Goal: Task Accomplishment & Management: Use online tool/utility

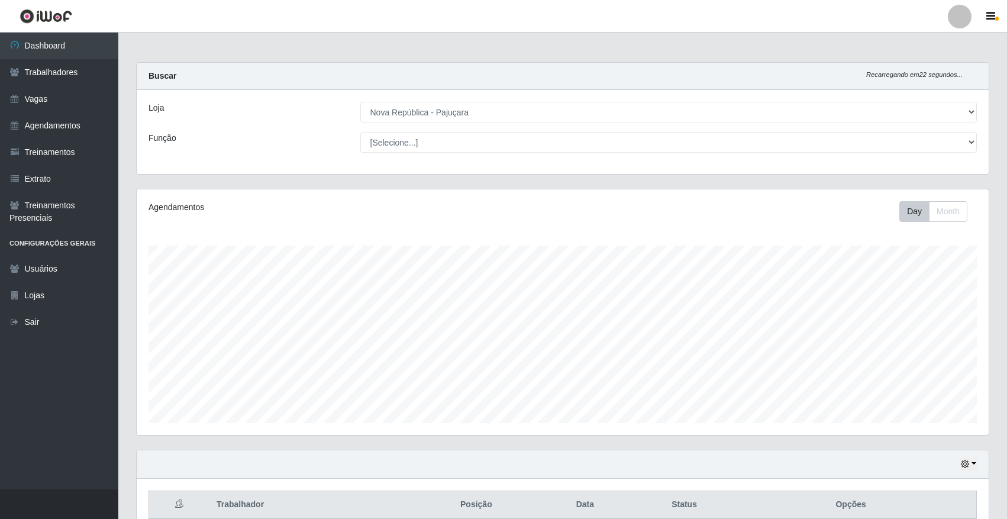
select select "65"
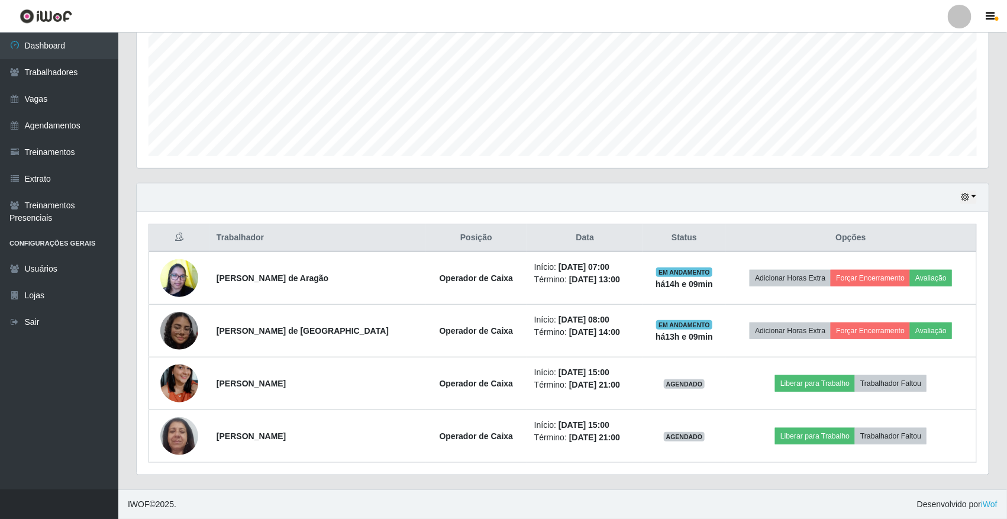
scroll to position [246, 852]
click at [900, 270] on button "Forçar Encerramento" at bounding box center [870, 278] width 79 height 17
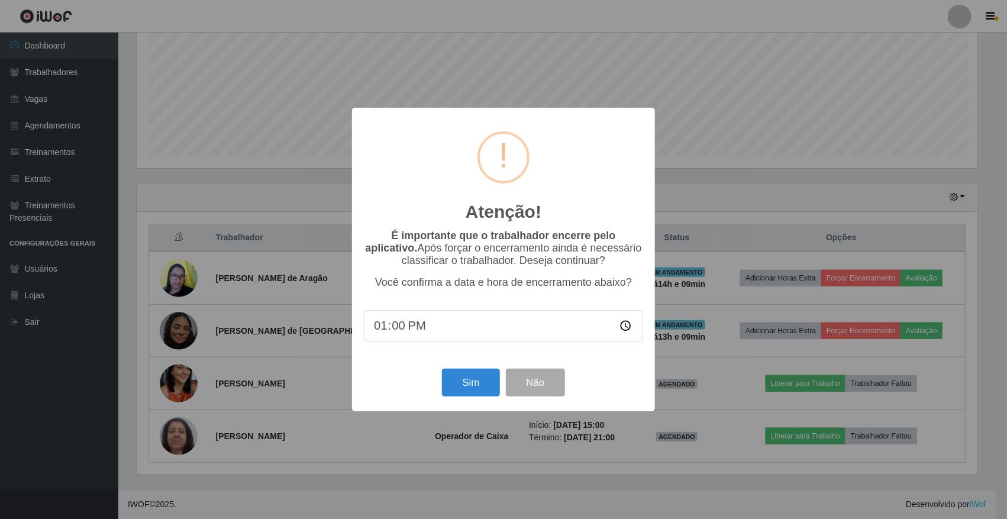
scroll to position [246, 844]
click at [457, 378] on button "Sim" at bounding box center [472, 383] width 57 height 28
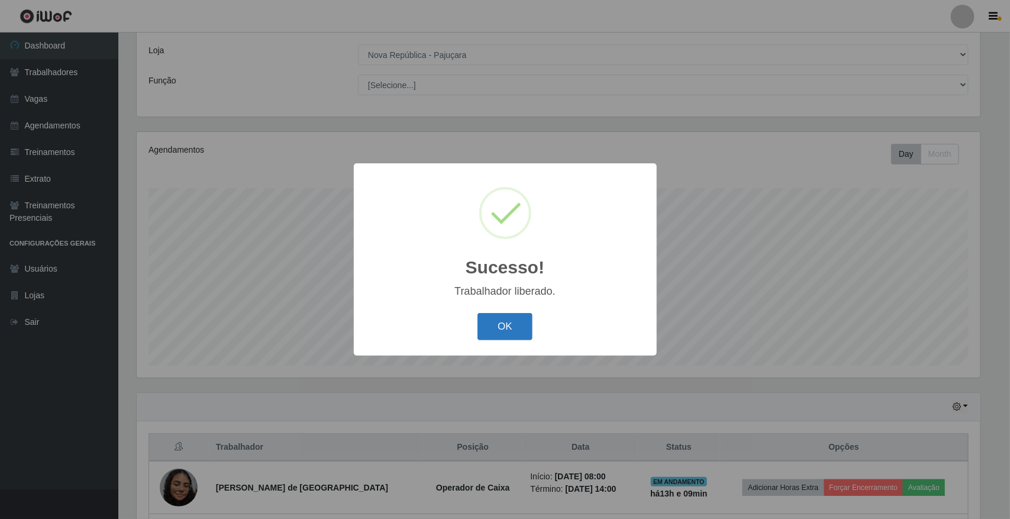
click at [498, 335] on button "OK" at bounding box center [505, 327] width 55 height 28
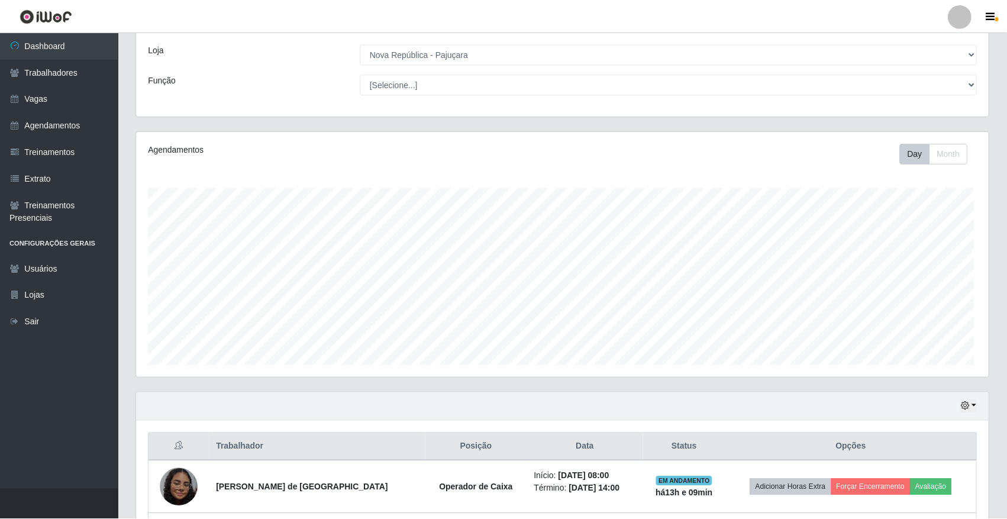
scroll to position [246, 852]
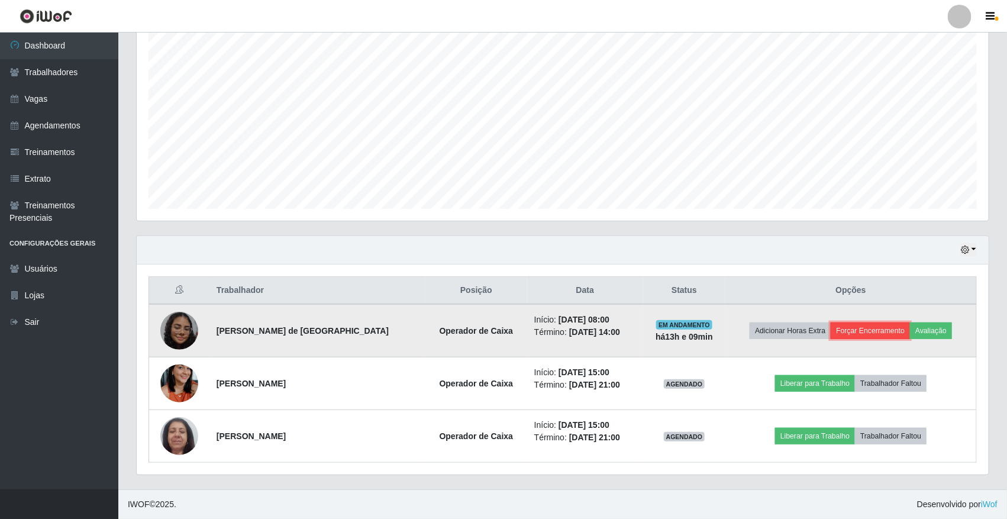
click at [889, 336] on button "Forçar Encerramento" at bounding box center [870, 330] width 79 height 17
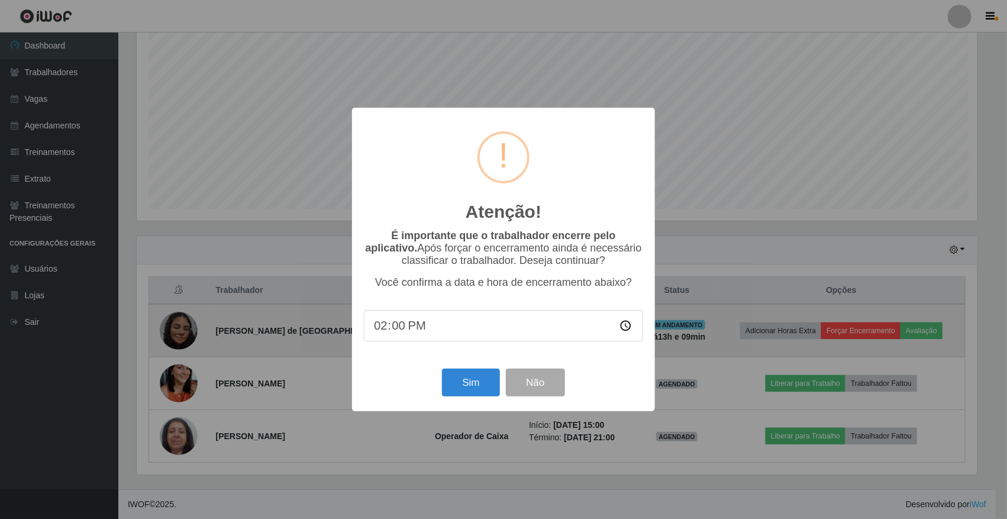
scroll to position [246, 844]
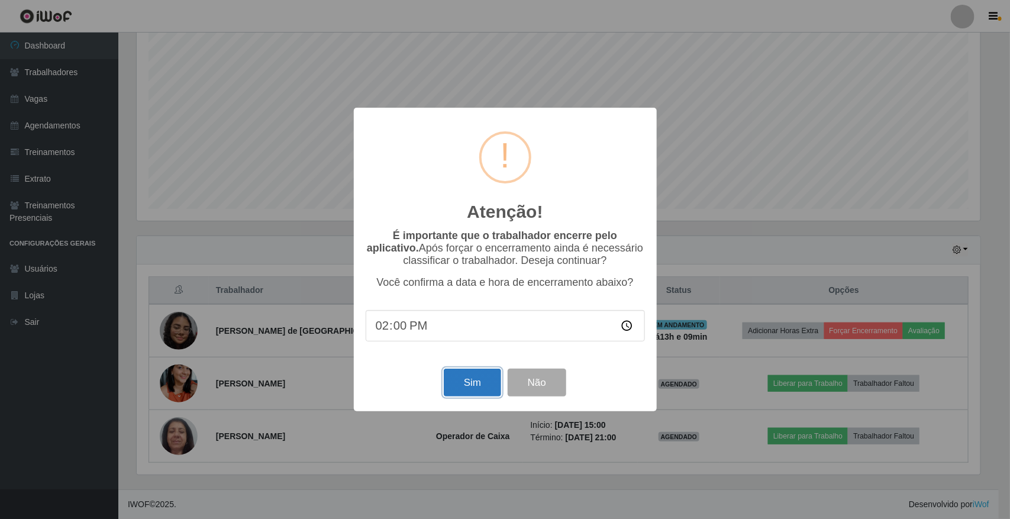
click at [480, 386] on button "Sim" at bounding box center [472, 383] width 57 height 28
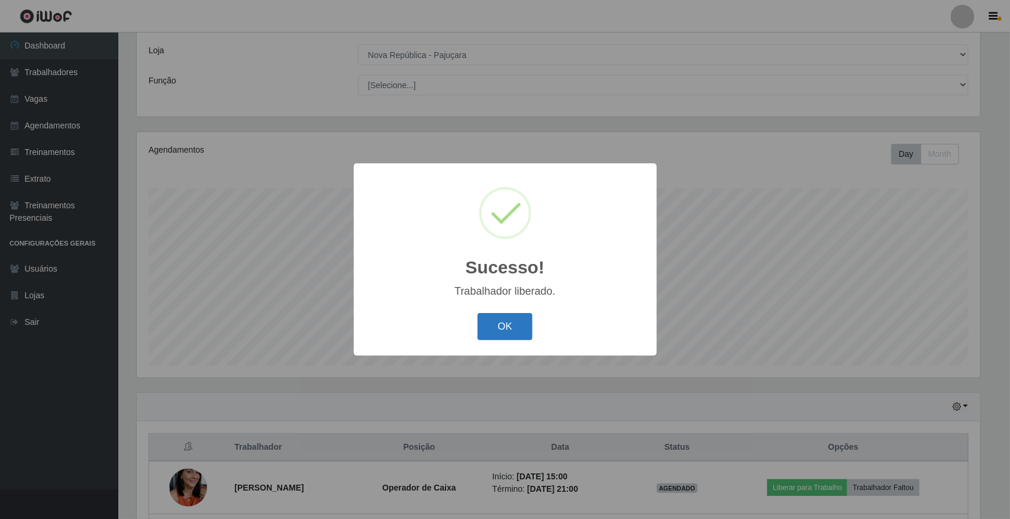
click at [528, 323] on button "OK" at bounding box center [505, 327] width 55 height 28
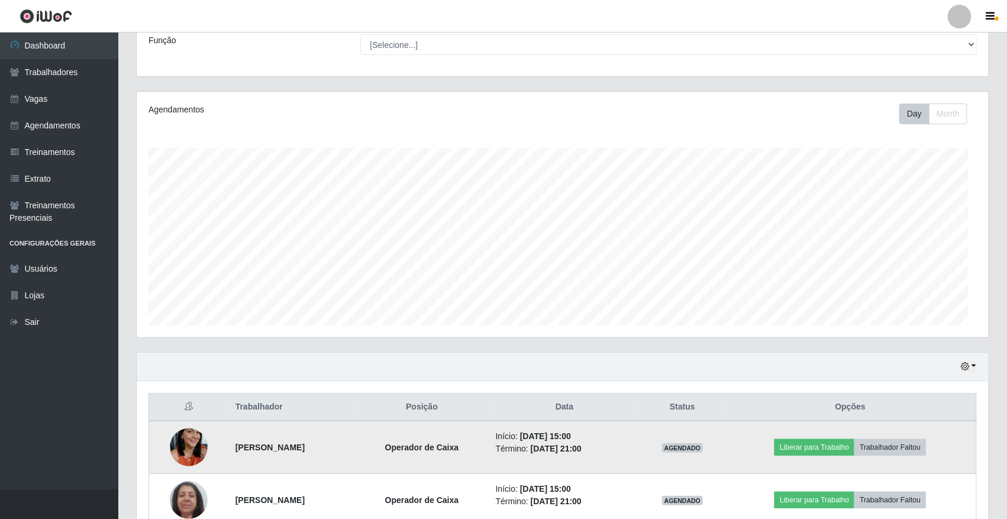
scroll to position [163, 0]
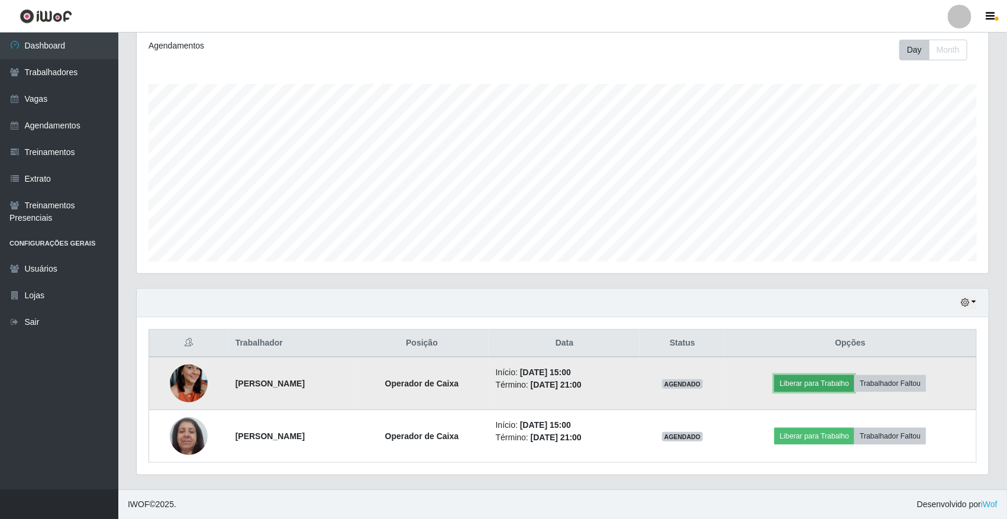
click at [845, 382] on button "Liberar para Trabalho" at bounding box center [815, 383] width 80 height 17
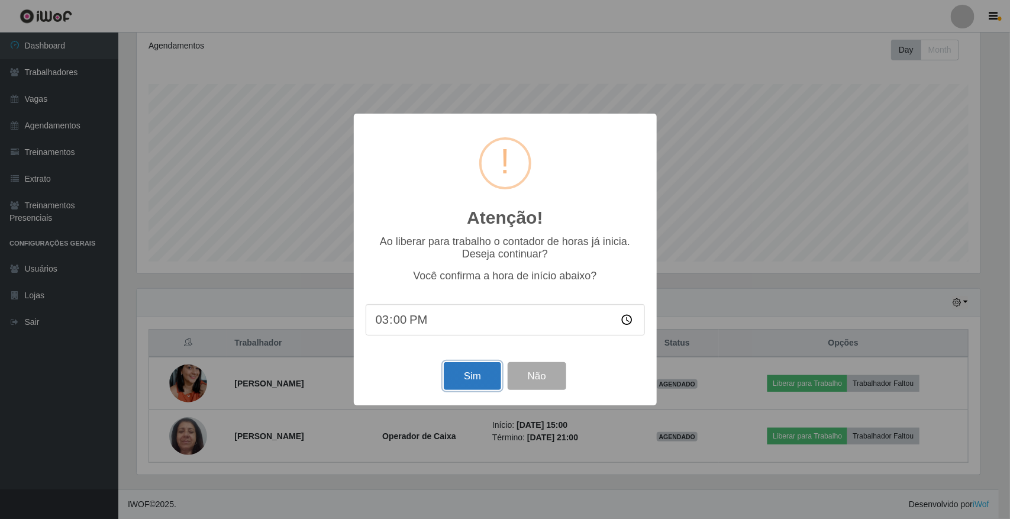
click at [459, 376] on button "Sim" at bounding box center [472, 376] width 57 height 28
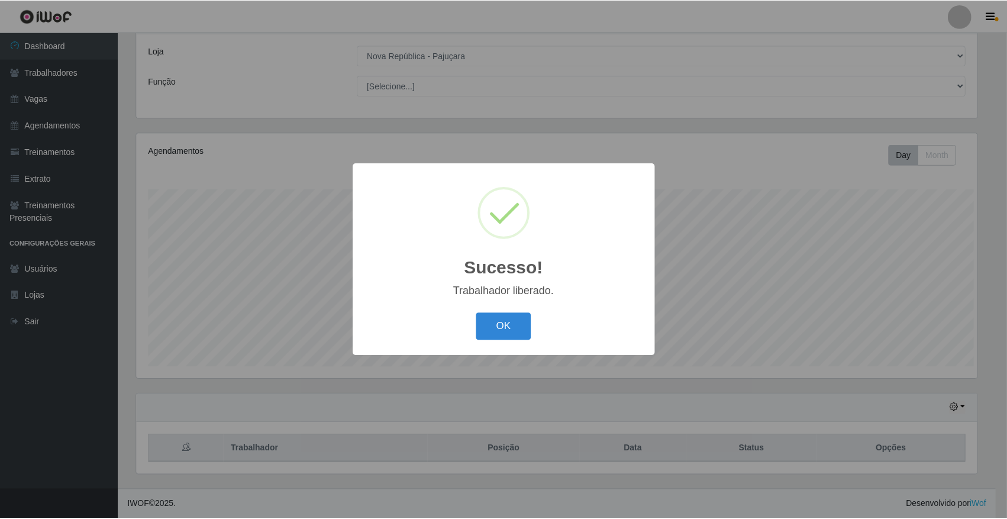
scroll to position [0, 0]
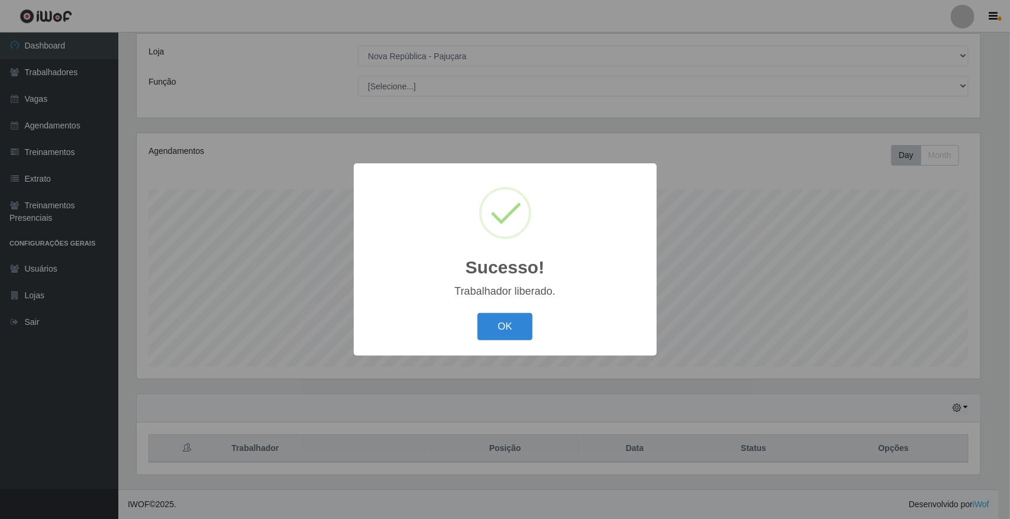
click at [827, 444] on div "Sucesso! × Trabalhador liberado. OK Cancel" at bounding box center [505, 259] width 1010 height 519
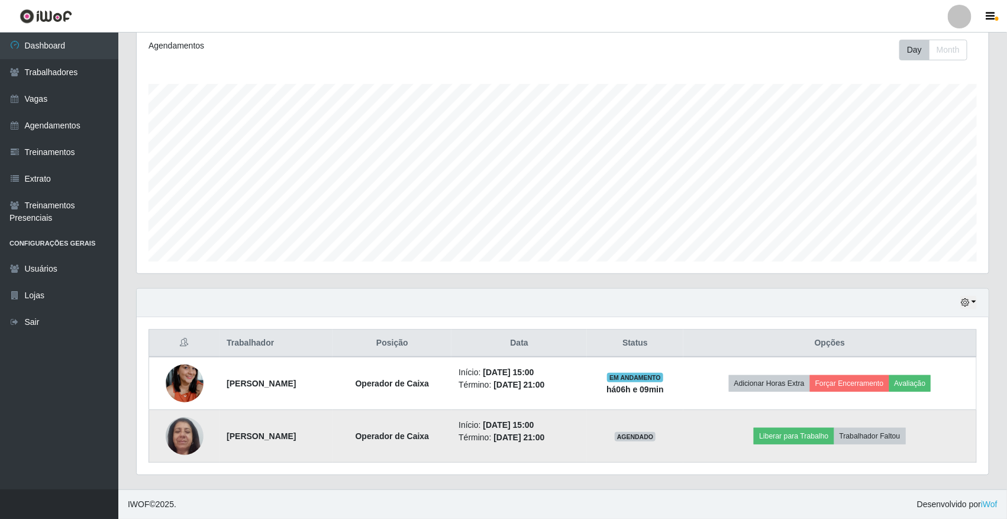
click at [848, 445] on td "Liberar para Trabalho Trabalhador Faltou" at bounding box center [829, 436] width 293 height 53
click at [834, 436] on button "Liberar para Trabalho" at bounding box center [794, 436] width 80 height 17
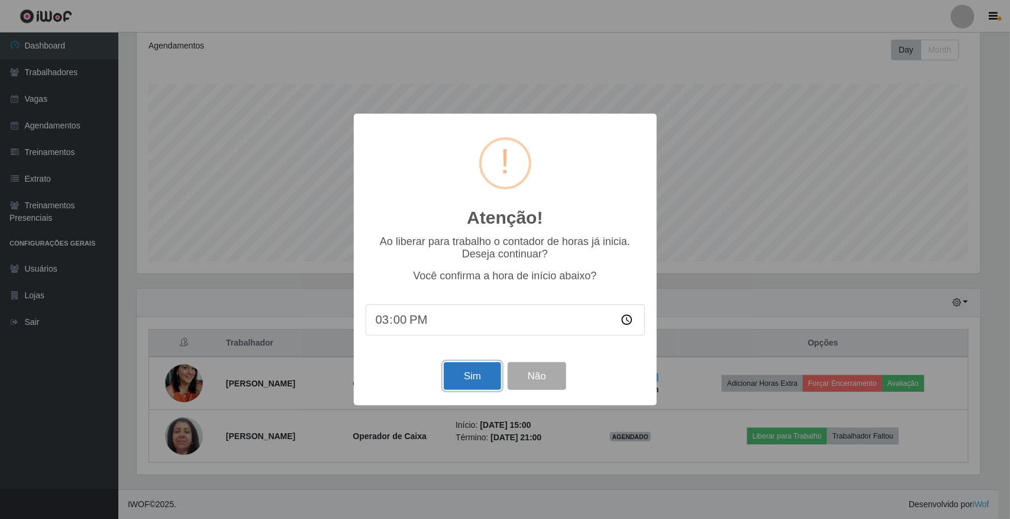
click at [486, 390] on button "Sim" at bounding box center [472, 376] width 57 height 28
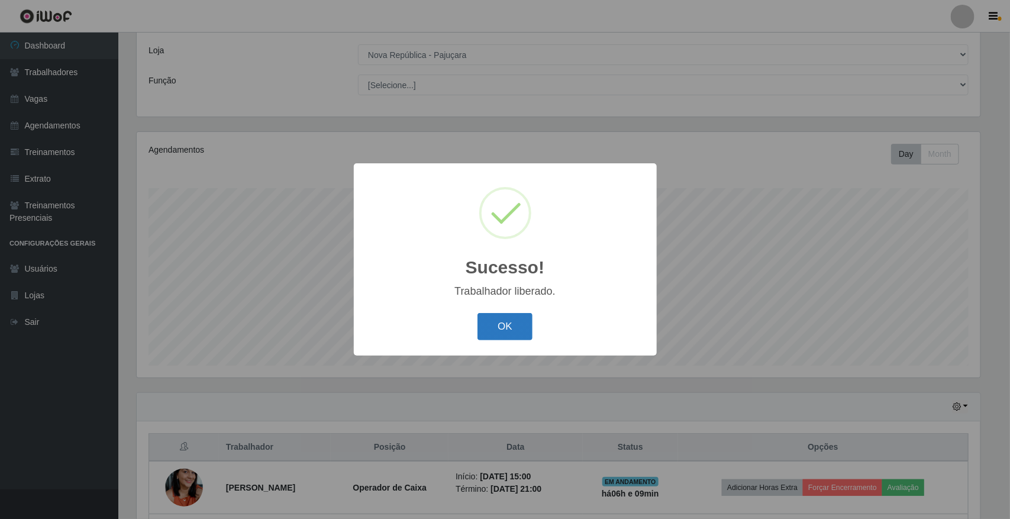
click at [478, 338] on button "OK" at bounding box center [505, 327] width 55 height 28
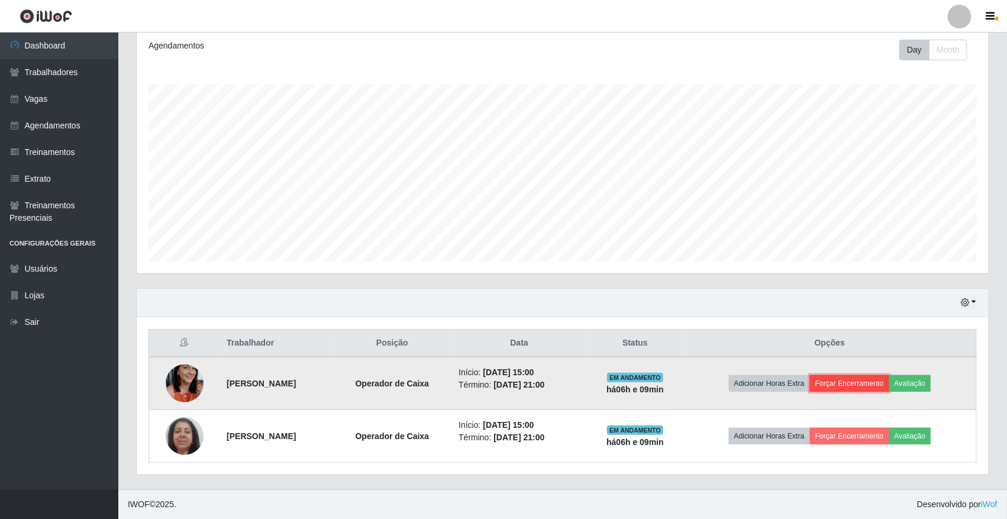
click at [865, 379] on button "Forçar Encerramento" at bounding box center [849, 383] width 79 height 17
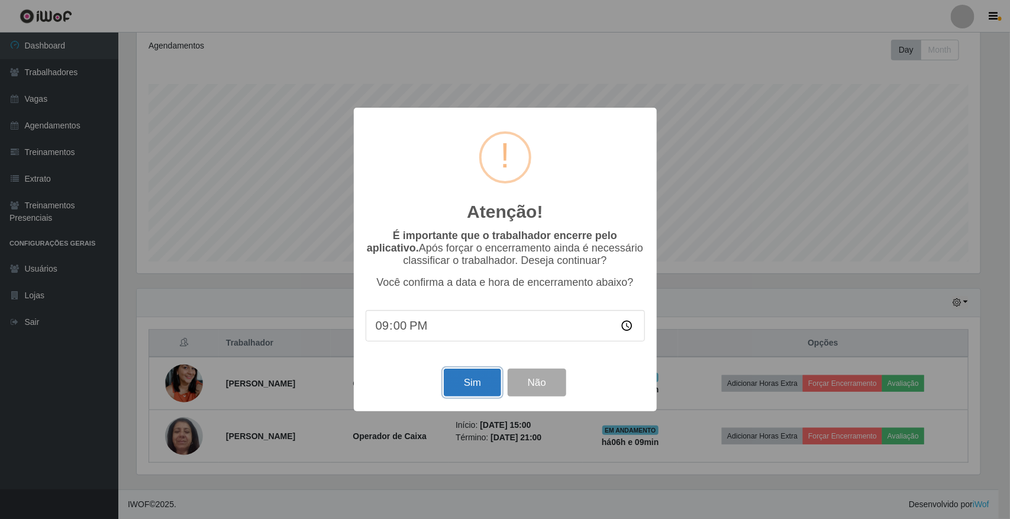
click at [466, 389] on button "Sim" at bounding box center [472, 383] width 57 height 28
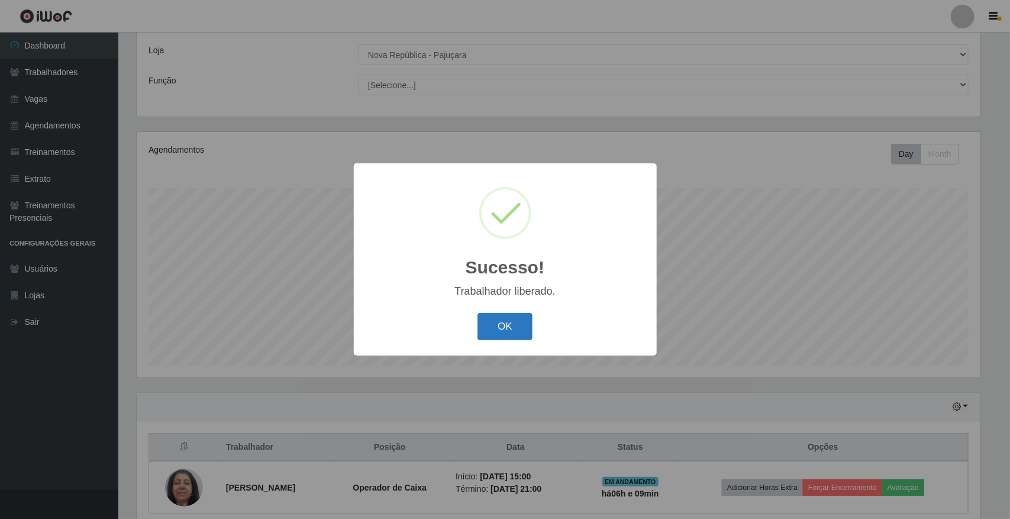
click at [501, 325] on button "OK" at bounding box center [505, 327] width 55 height 28
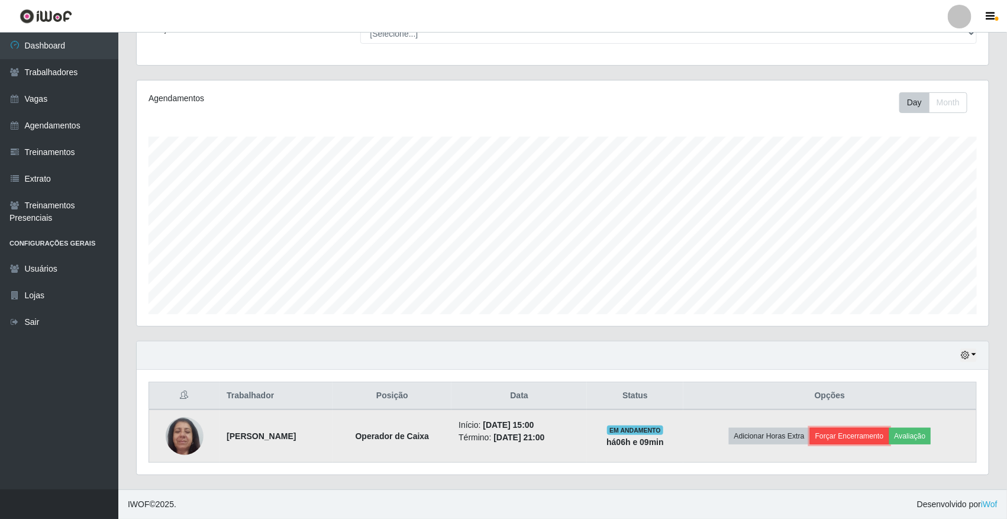
click at [876, 442] on button "Forçar Encerramento" at bounding box center [849, 436] width 79 height 17
click at [882, 442] on button "Forçar Encerramento" at bounding box center [849, 436] width 79 height 17
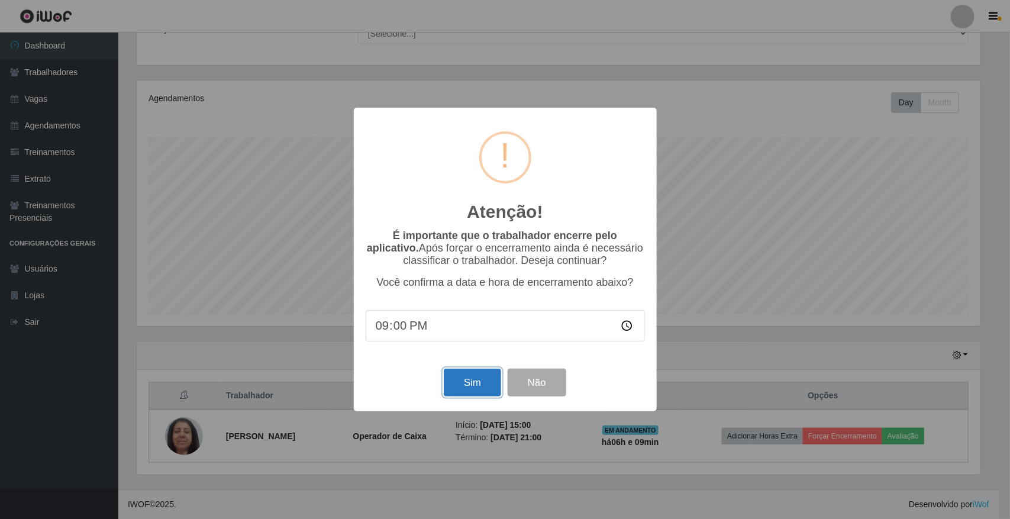
click at [493, 386] on button "Sim" at bounding box center [472, 383] width 57 height 28
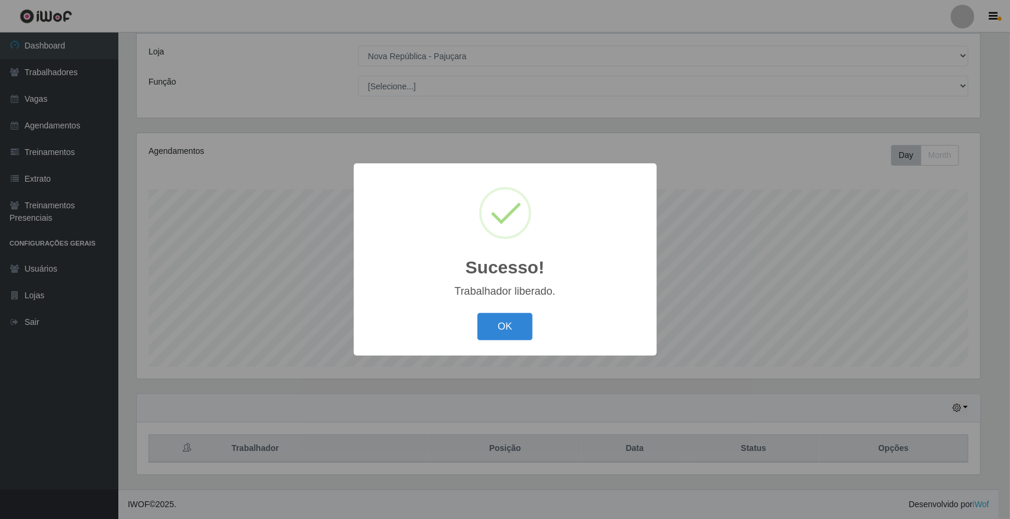
click at [512, 342] on div "OK Cancel" at bounding box center [505, 326] width 279 height 34
click at [524, 317] on button "OK" at bounding box center [505, 327] width 55 height 28
